Goal: Use online tool/utility: Utilize a website feature to perform a specific function

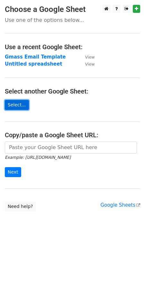
click at [17, 107] on link "Select..." at bounding box center [17, 105] width 24 height 10
click at [16, 107] on link "Select..." at bounding box center [17, 105] width 24 height 10
